Goal: Task Accomplishment & Management: Manage account settings

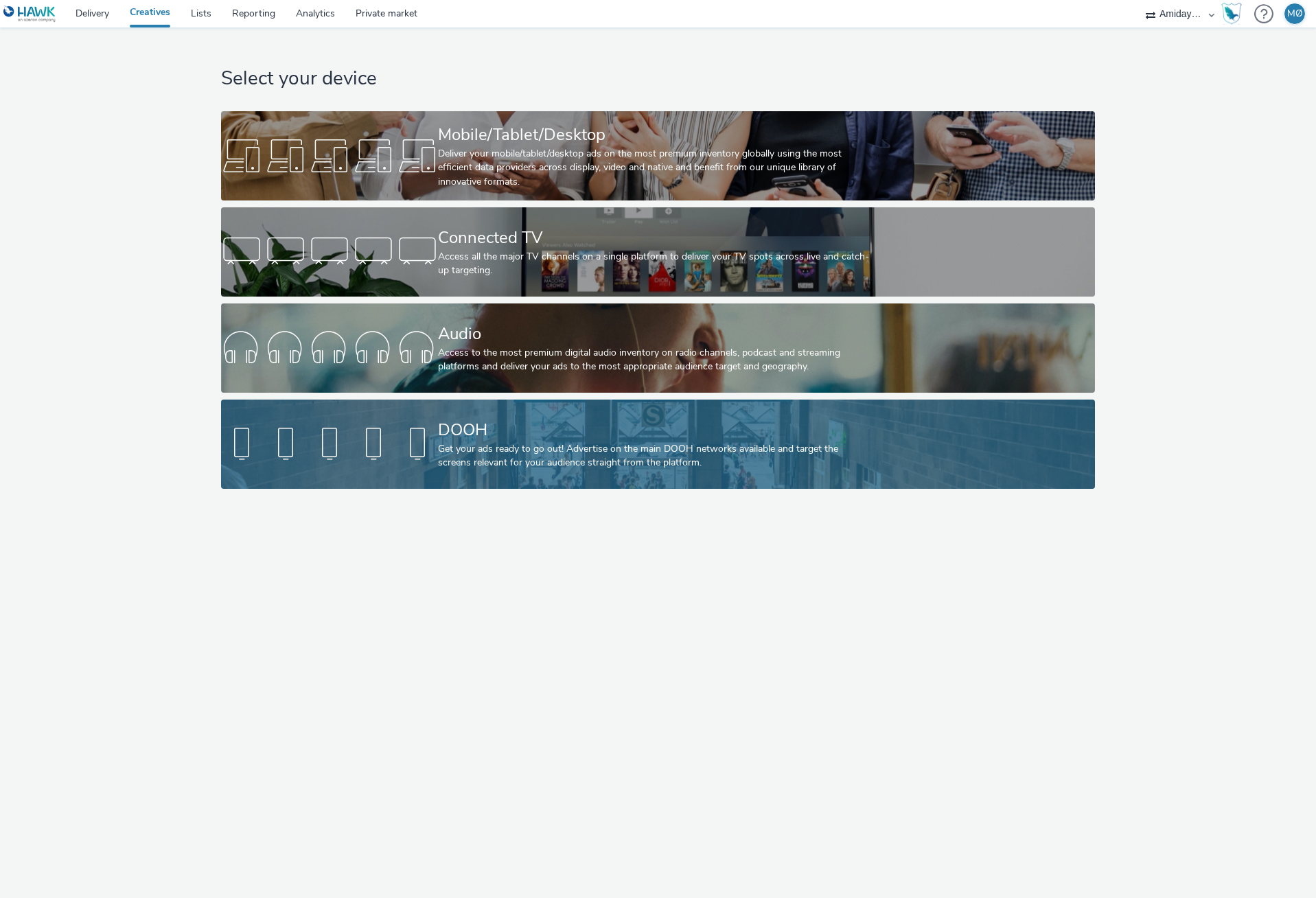
click at [564, 439] on div "DOOH" at bounding box center [655, 430] width 434 height 24
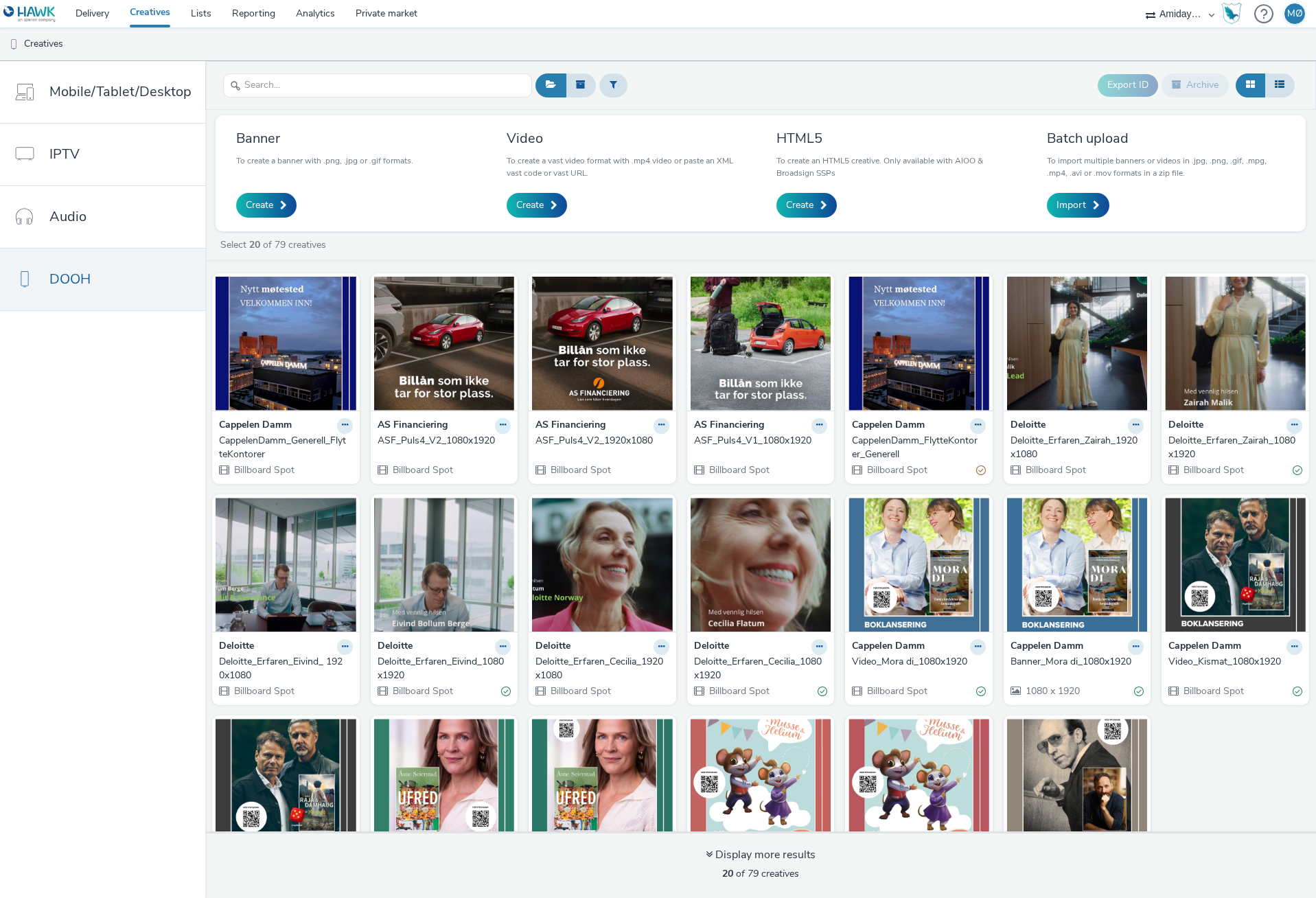
click at [495, 424] on button at bounding box center [503, 426] width 15 height 15
click at [456, 535] on link "Archive" at bounding box center [459, 531] width 103 height 27
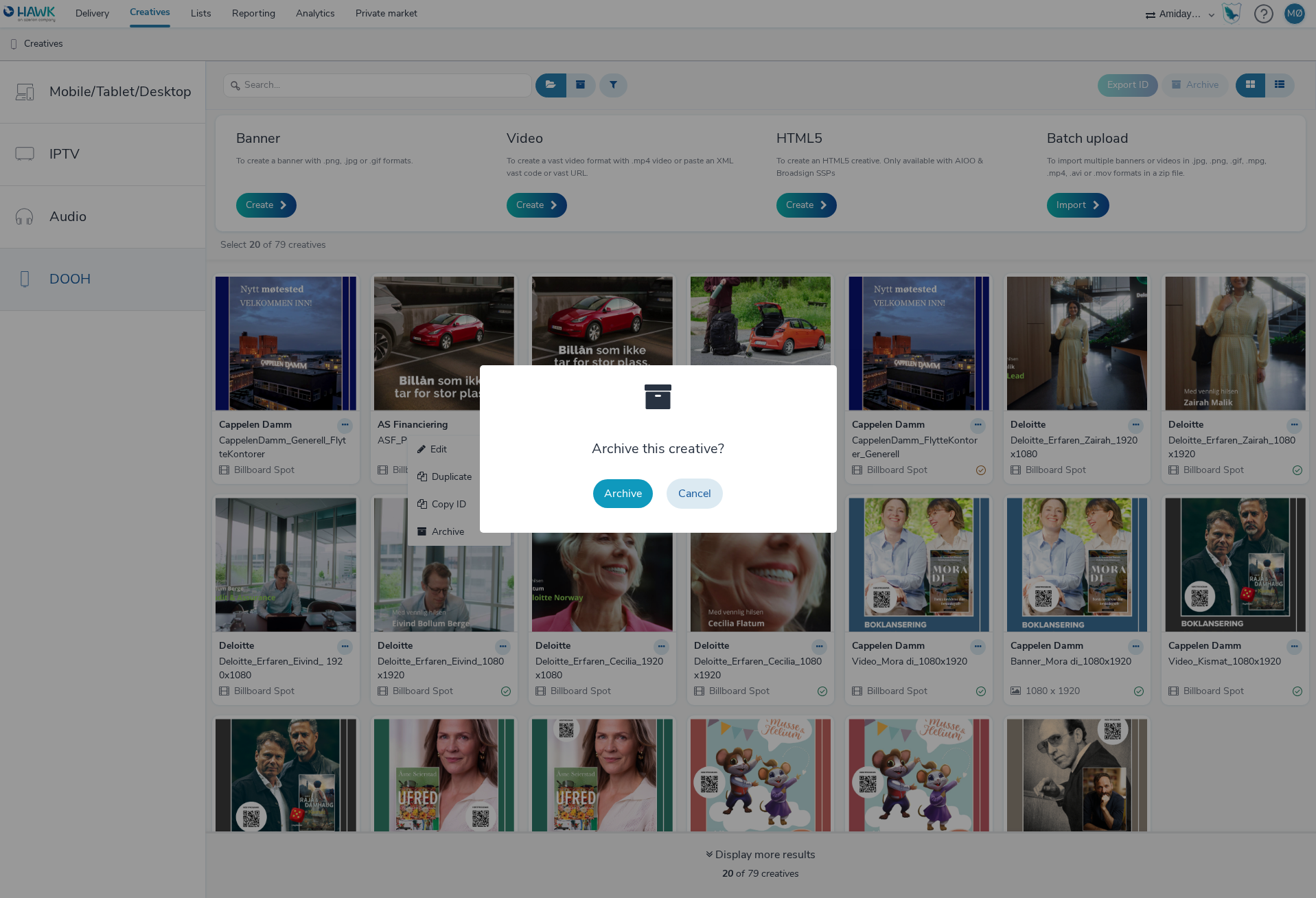
click at [603, 493] on button "Archive" at bounding box center [623, 493] width 60 height 29
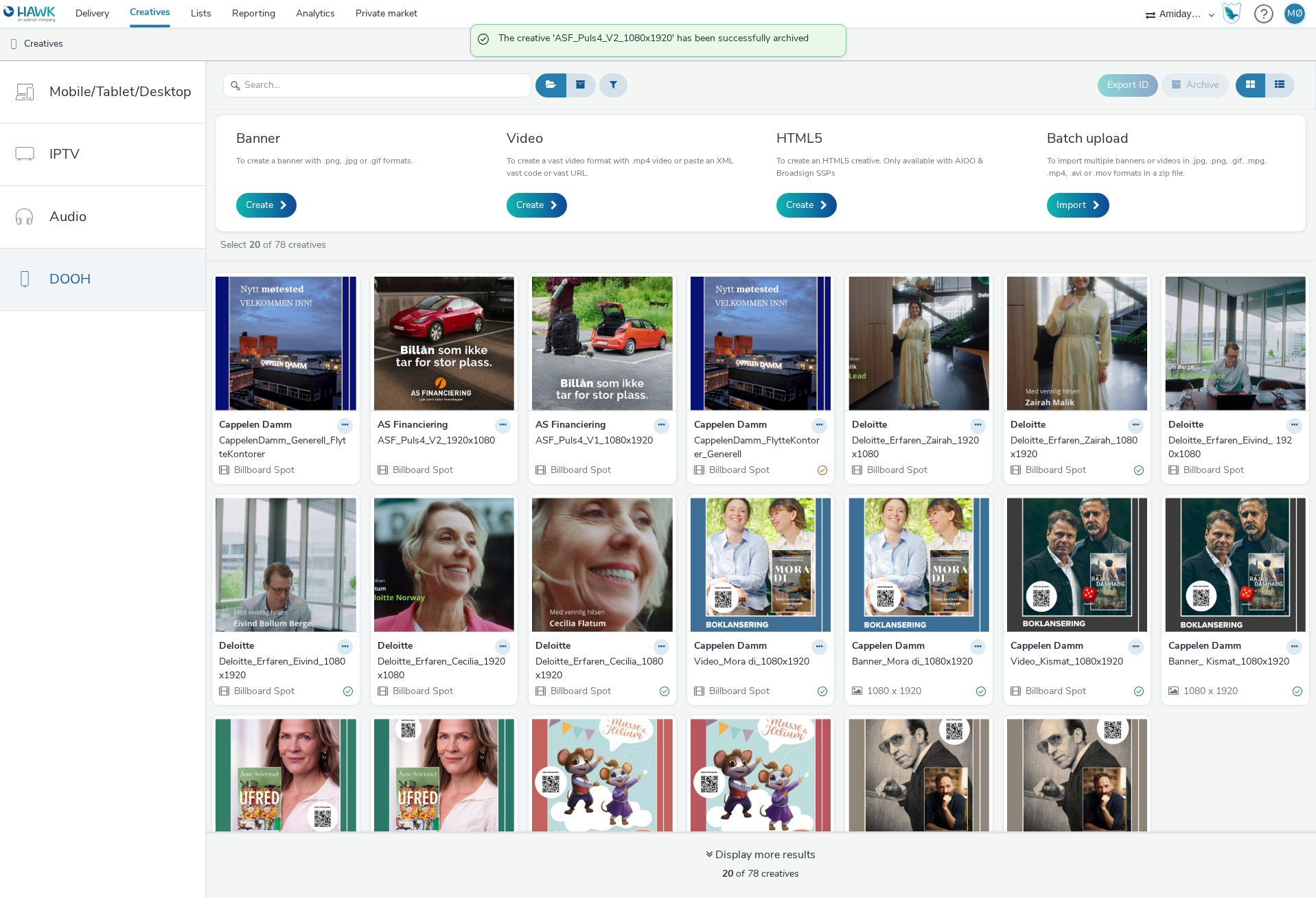
click at [500, 424] on icon at bounding box center [503, 425] width 6 height 8
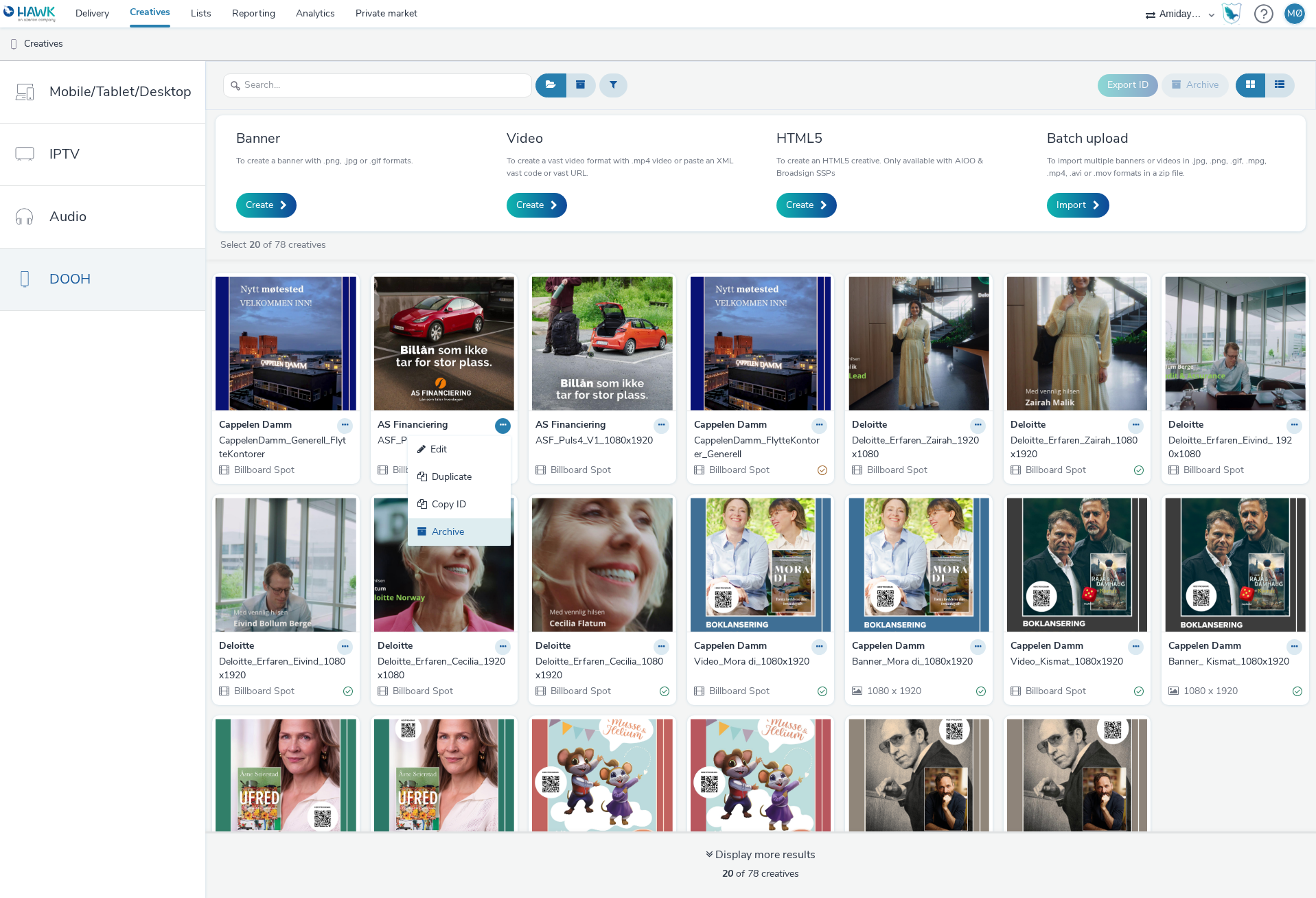
click at [437, 530] on link "Archive" at bounding box center [459, 531] width 103 height 27
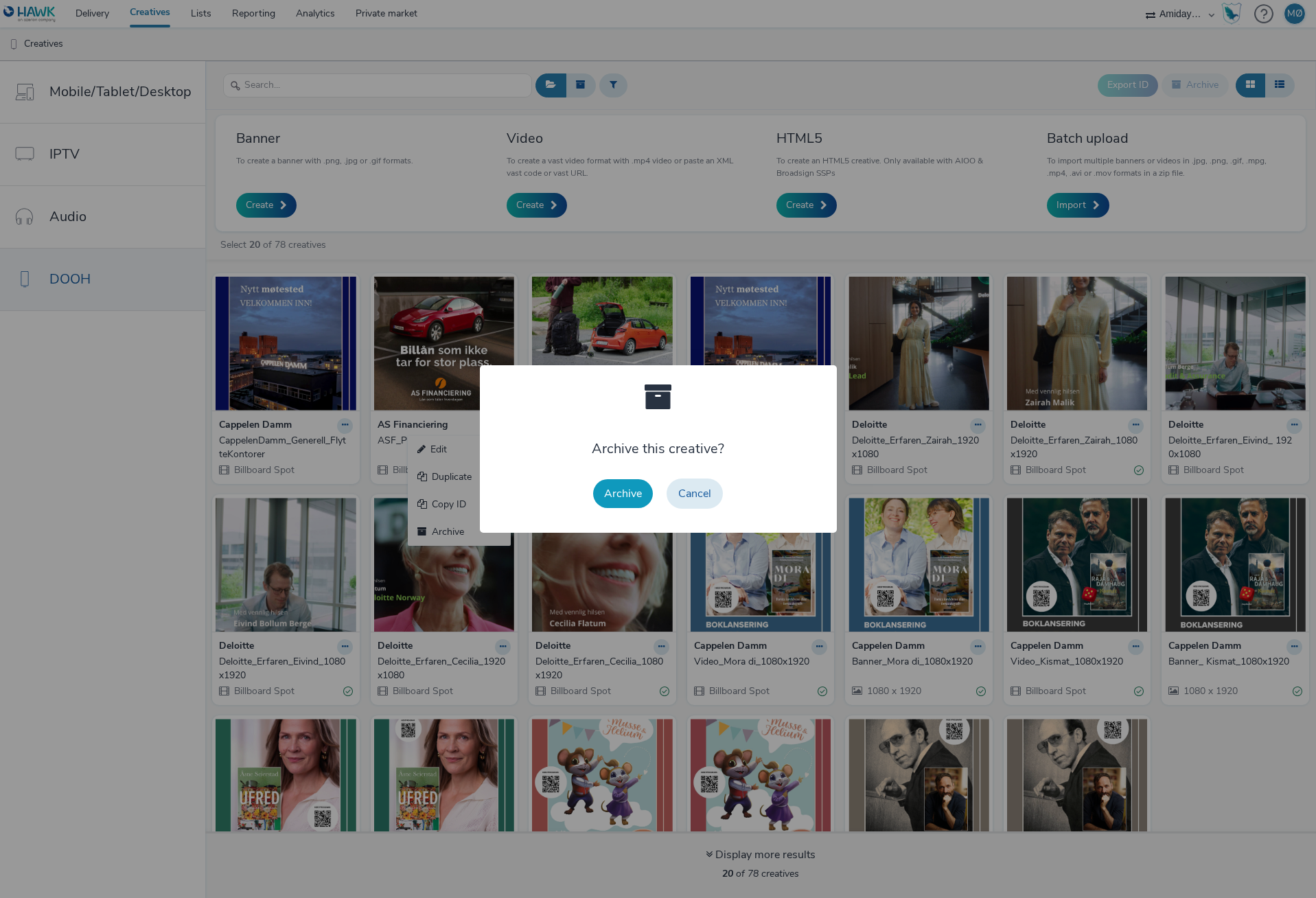
click at [627, 498] on button "Archive" at bounding box center [623, 493] width 60 height 29
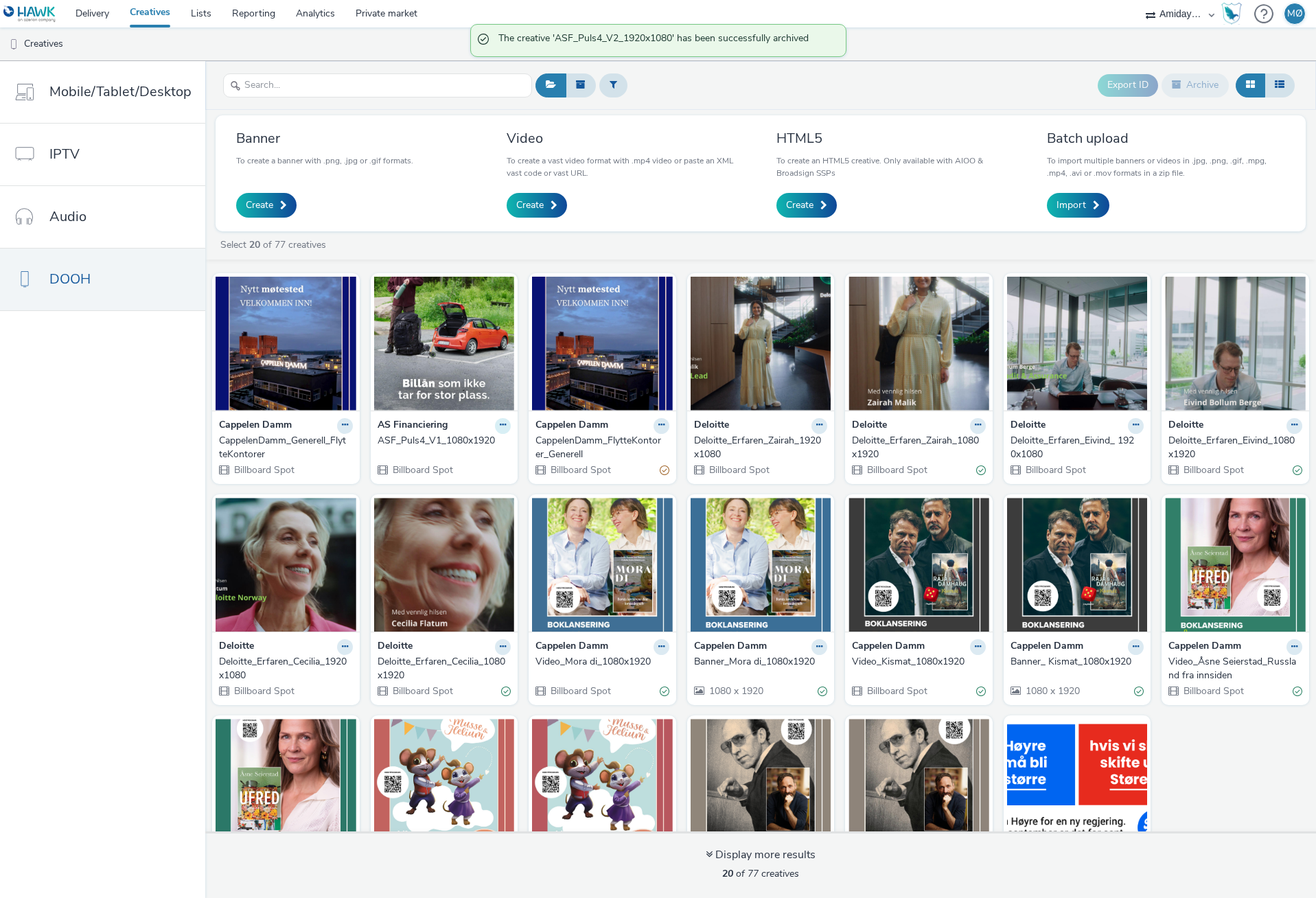
click at [501, 426] on icon at bounding box center [503, 425] width 6 height 8
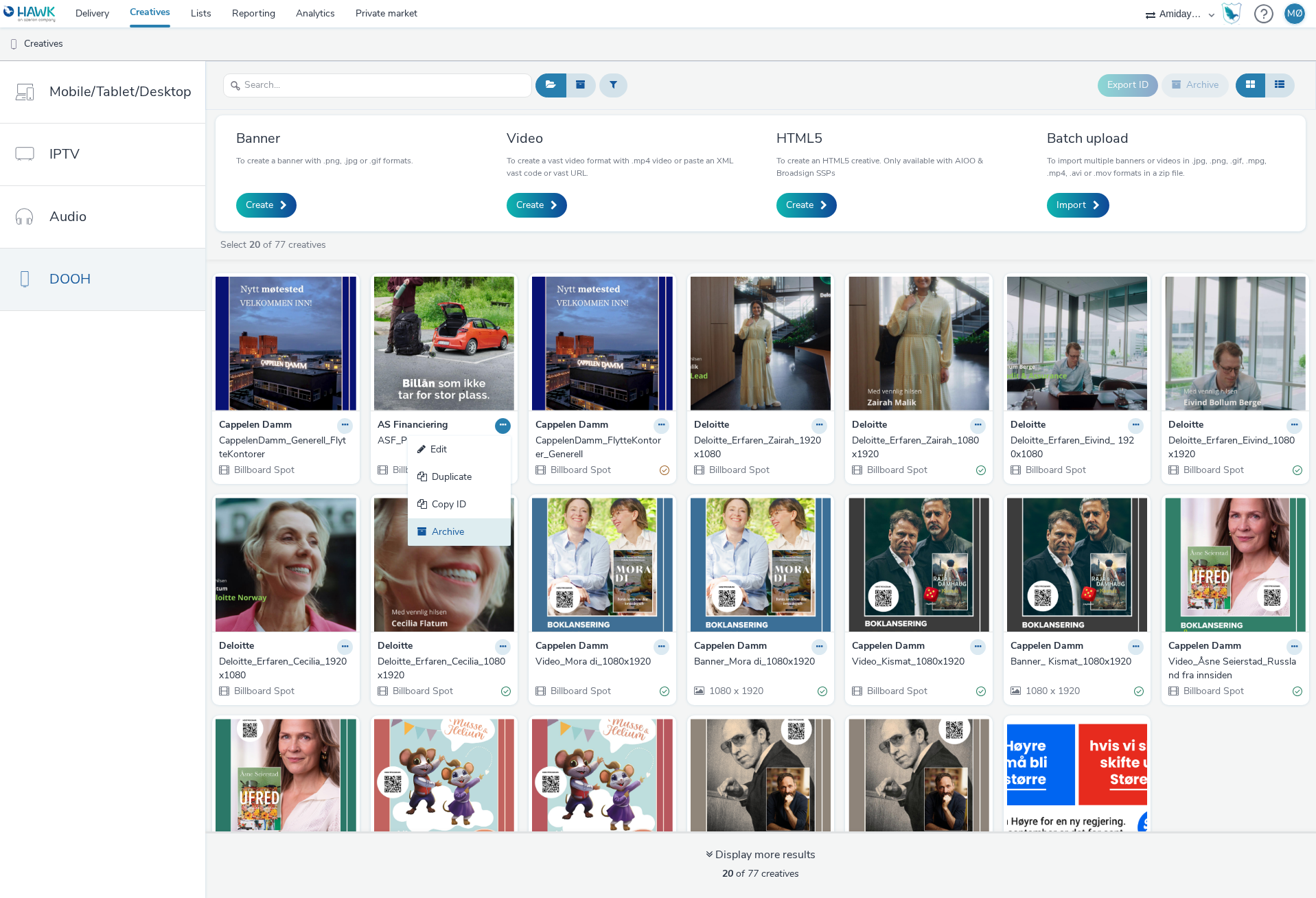
click at [452, 531] on link "Archive" at bounding box center [459, 531] width 103 height 27
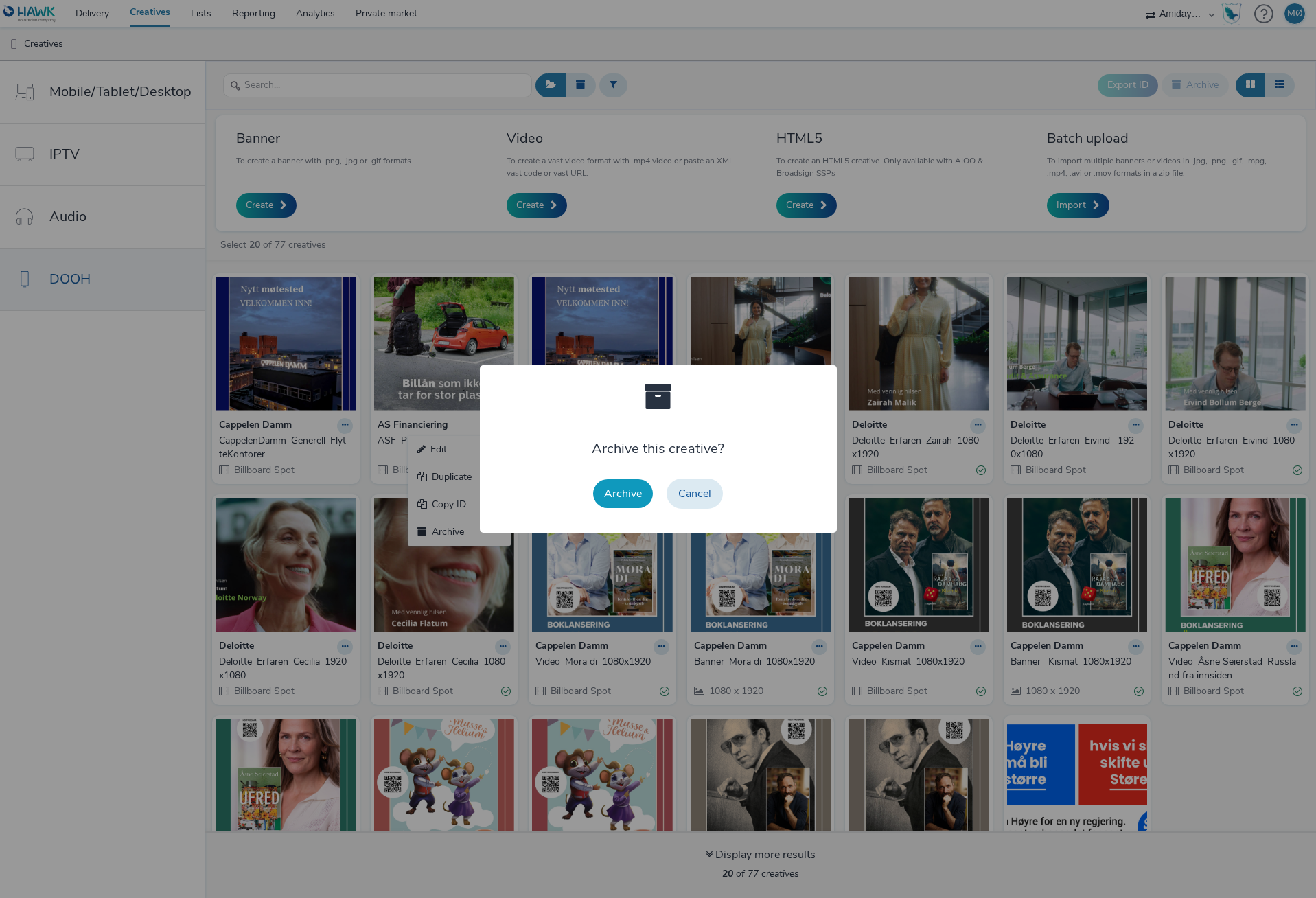
click at [629, 500] on button "Archive" at bounding box center [623, 493] width 60 height 29
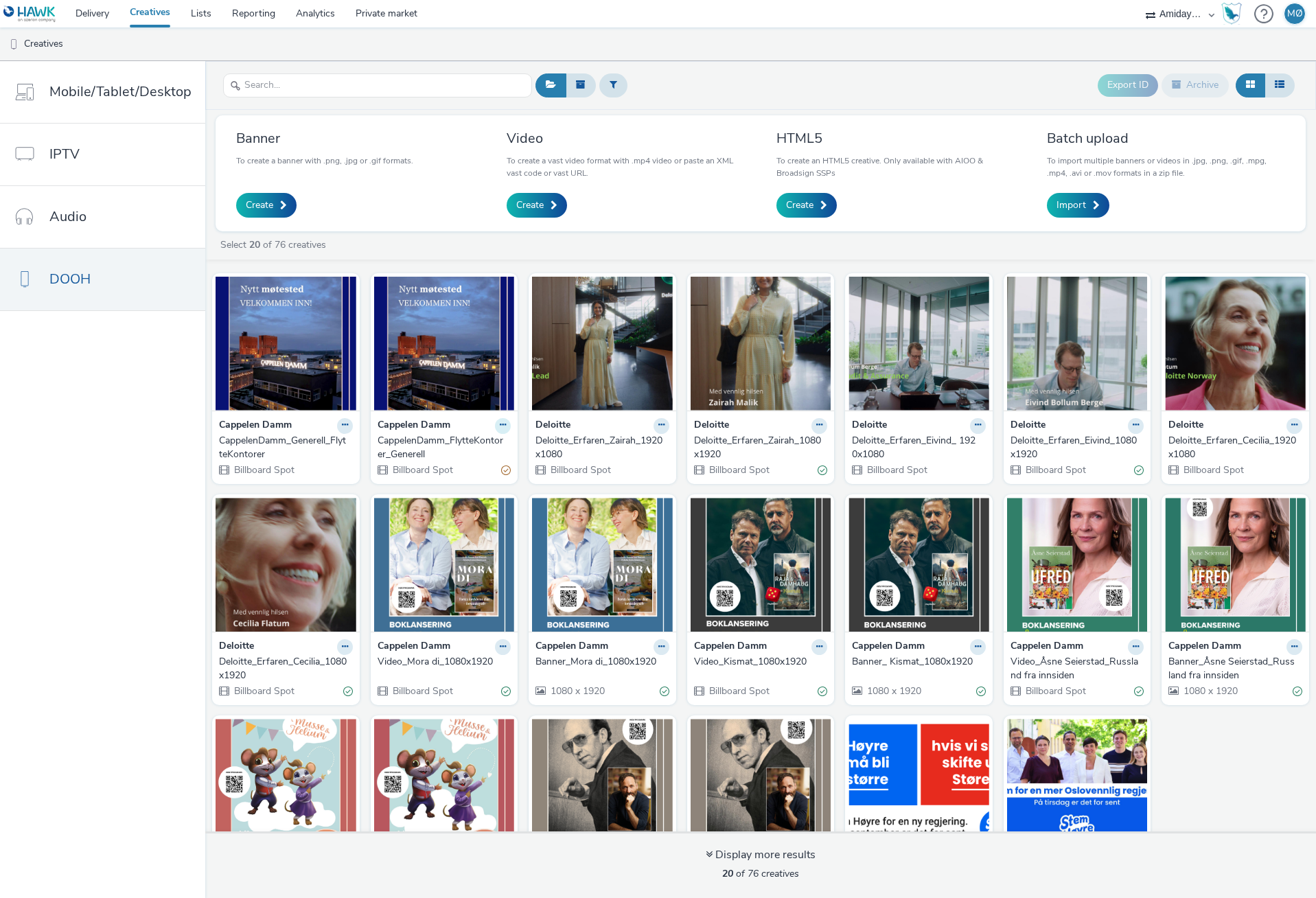
click at [500, 422] on icon at bounding box center [503, 425] width 6 height 8
click at [447, 533] on link "Archive" at bounding box center [459, 531] width 103 height 27
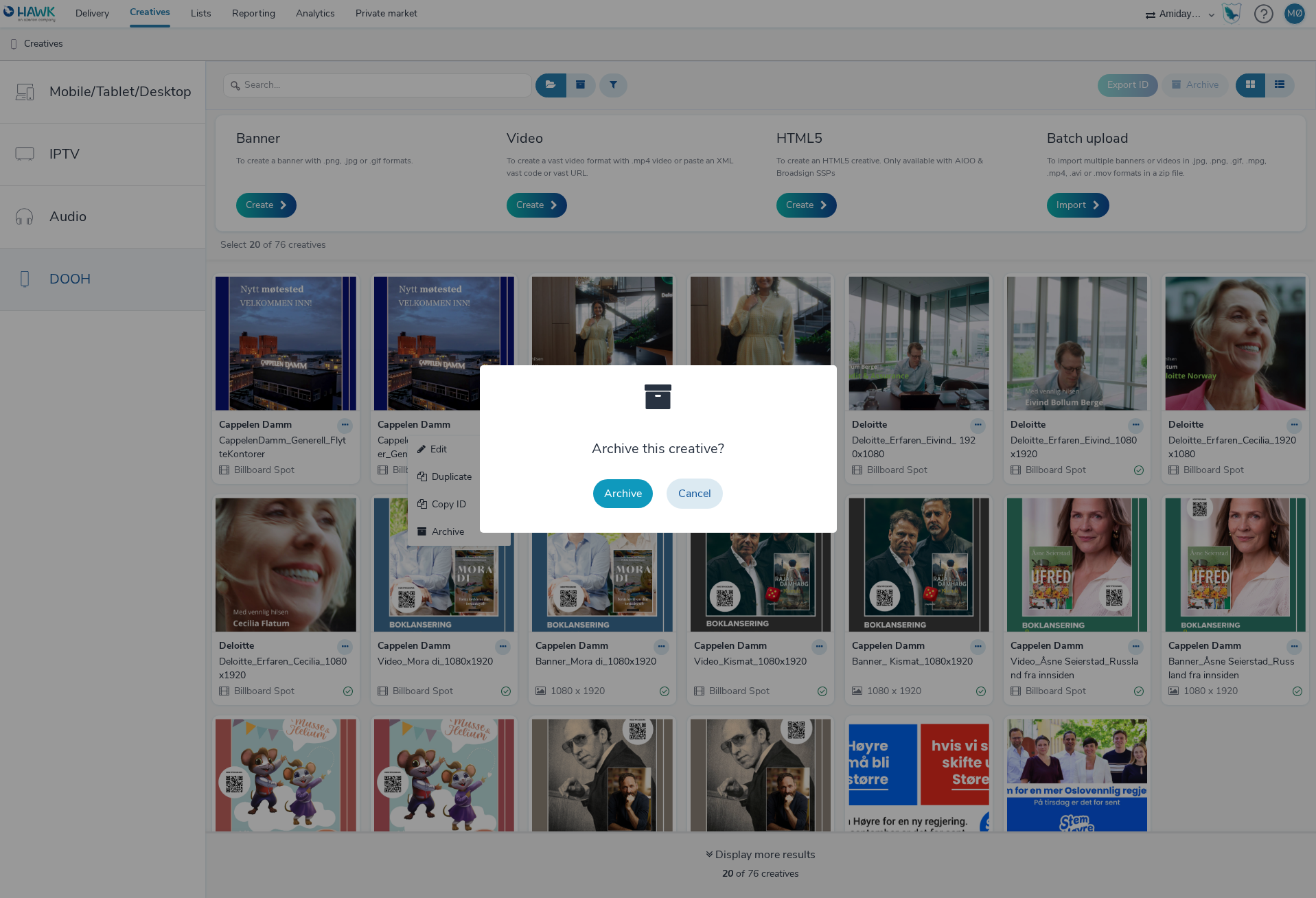
click at [638, 497] on button "Archive" at bounding box center [623, 493] width 60 height 29
